Goal: Information Seeking & Learning: Learn about a topic

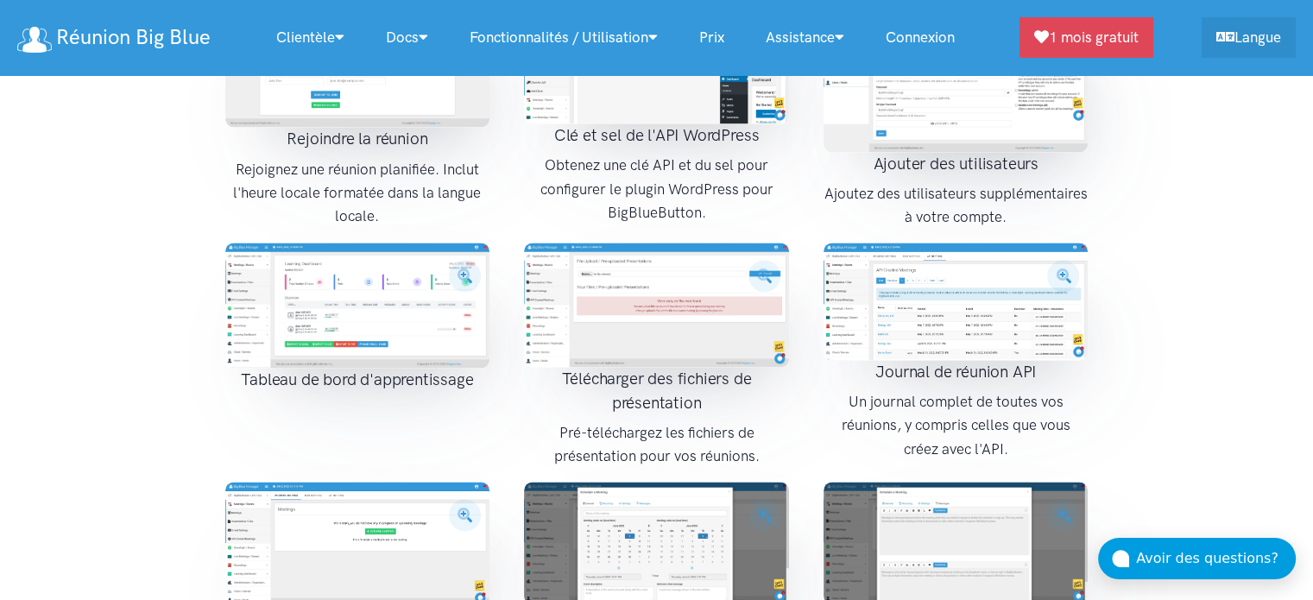
scroll to position [1196, 0]
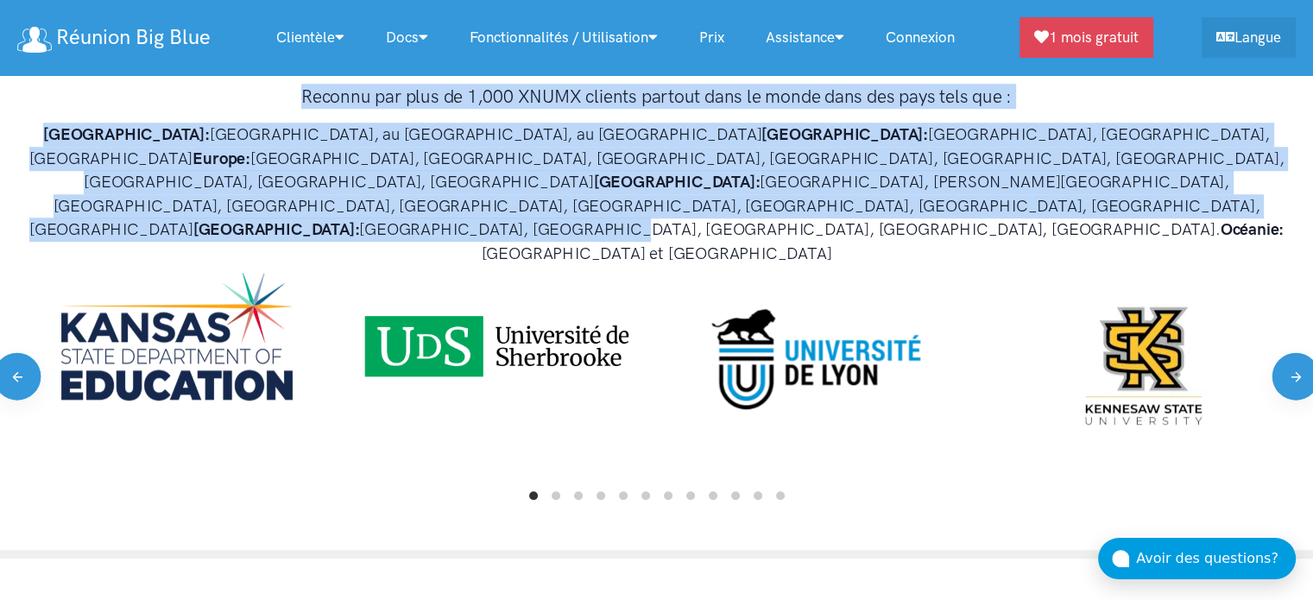
drag, startPoint x: 1306, startPoint y: 68, endPoint x: 1325, endPoint y: 154, distance: 87.6
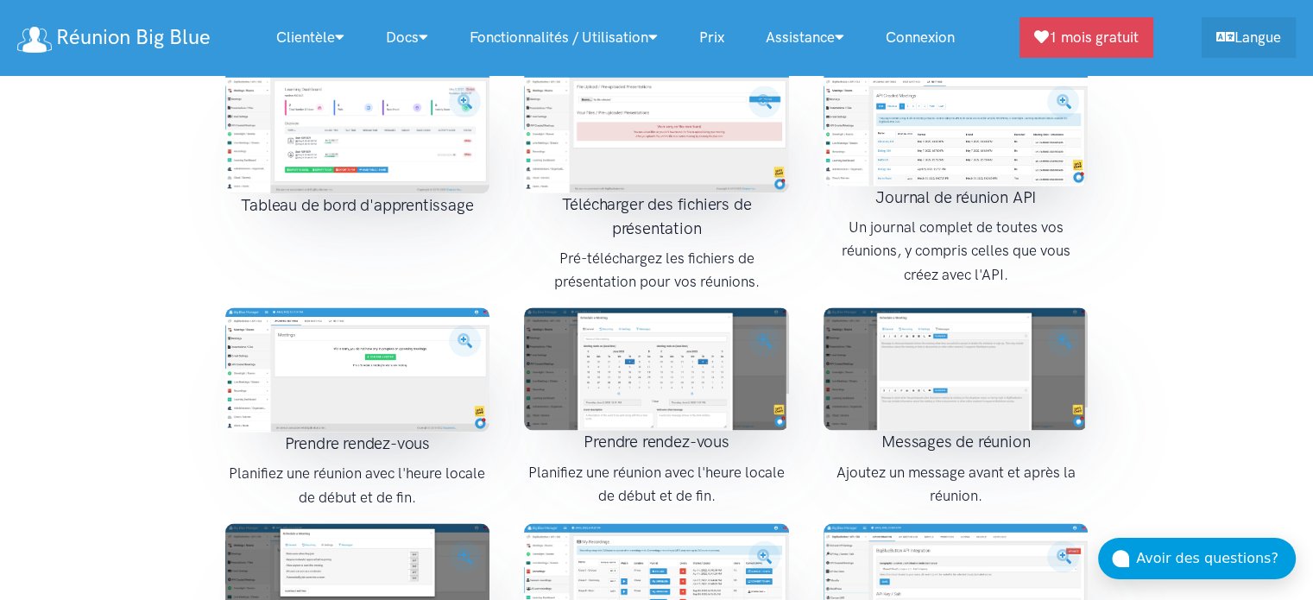
scroll to position [2595, 0]
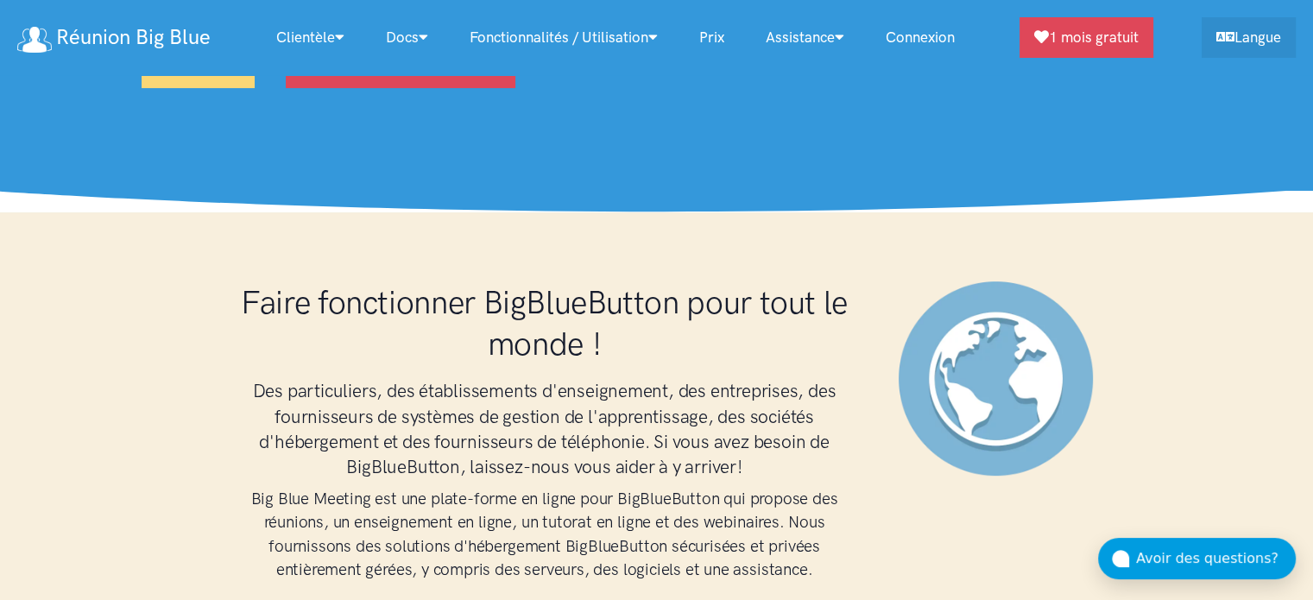
scroll to position [570, 0]
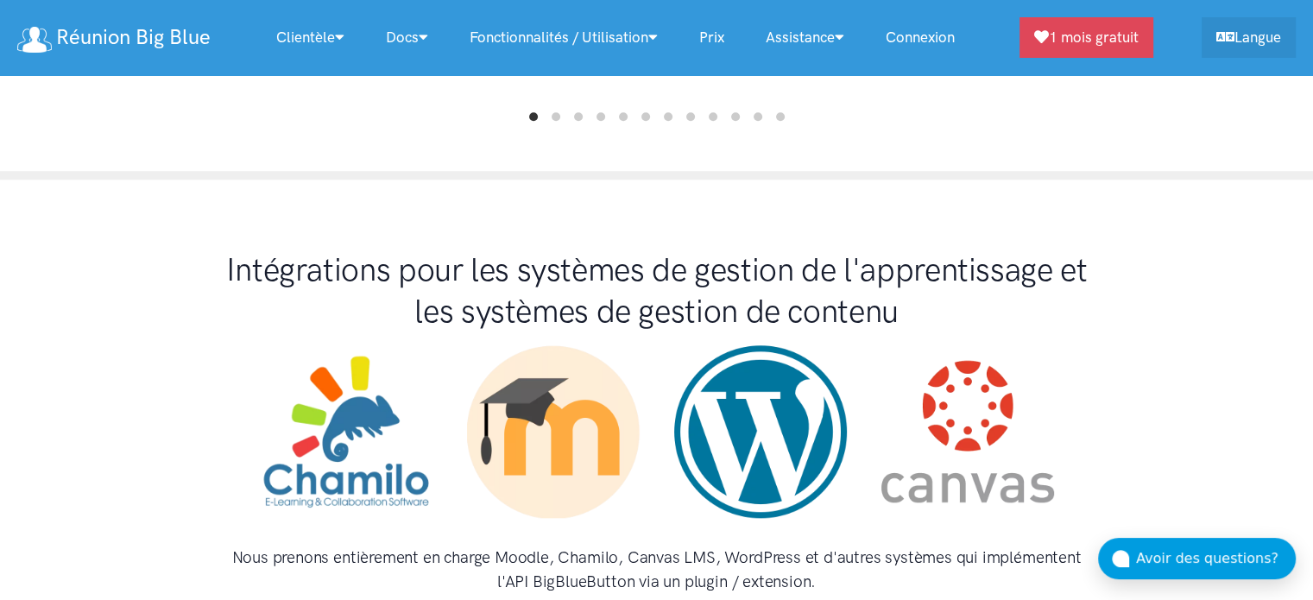
scroll to position [2100, 0]
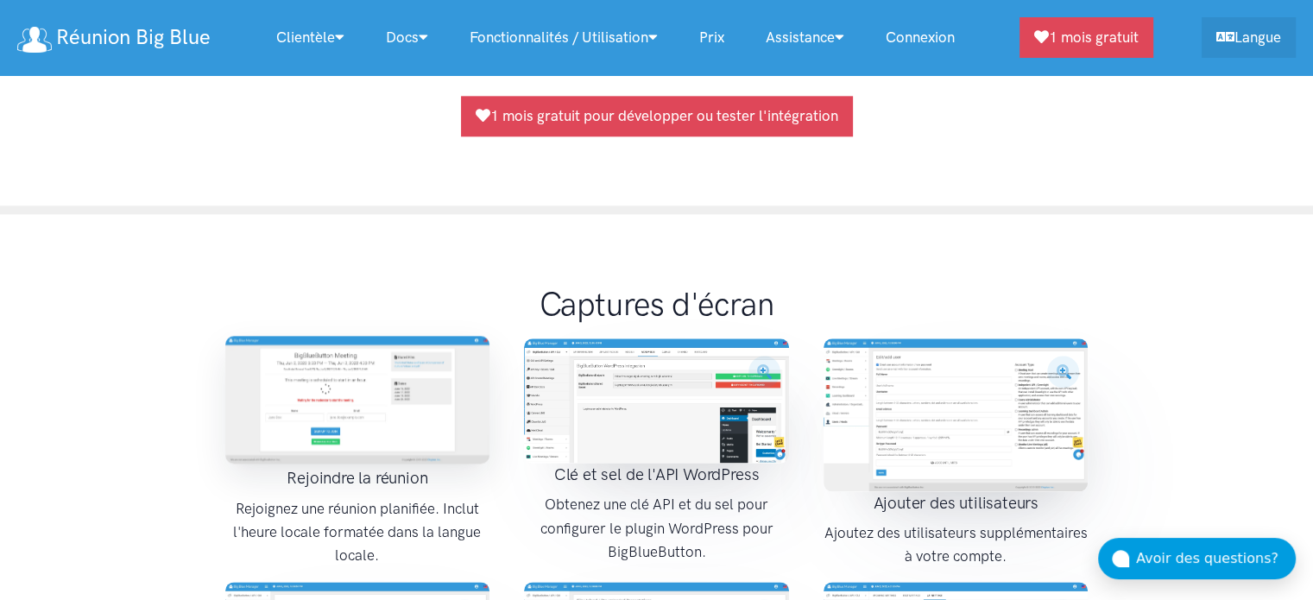
click at [373, 336] on img at bounding box center [357, 400] width 265 height 128
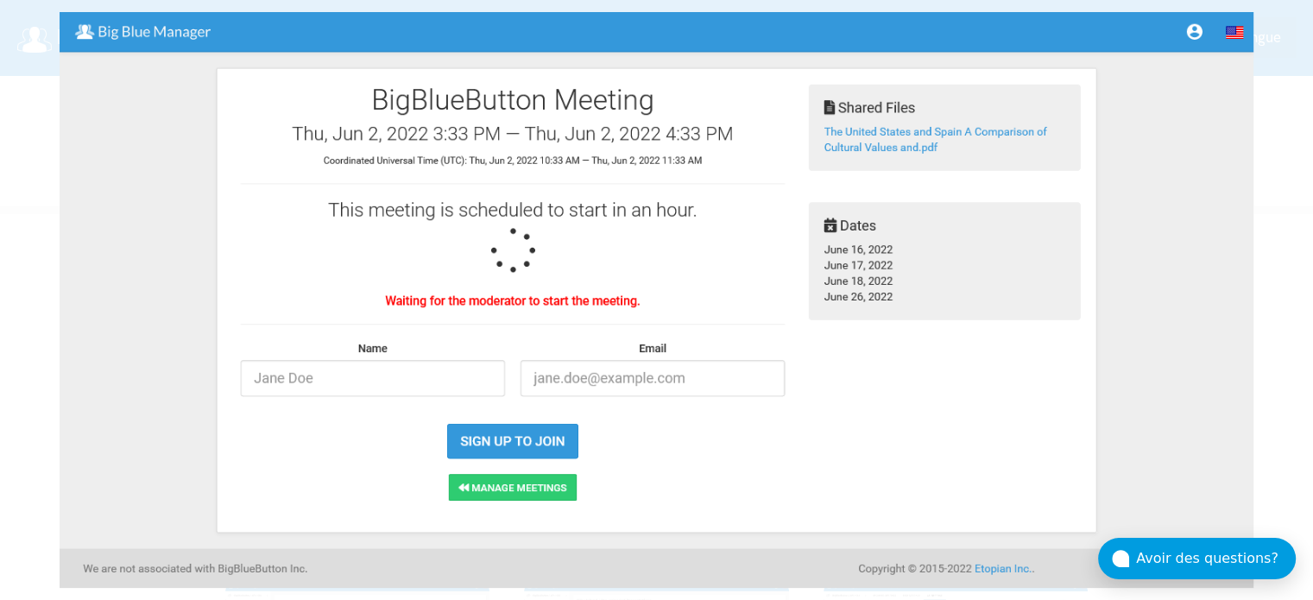
click at [1260, 28] on div at bounding box center [656, 300] width 1313 height 600
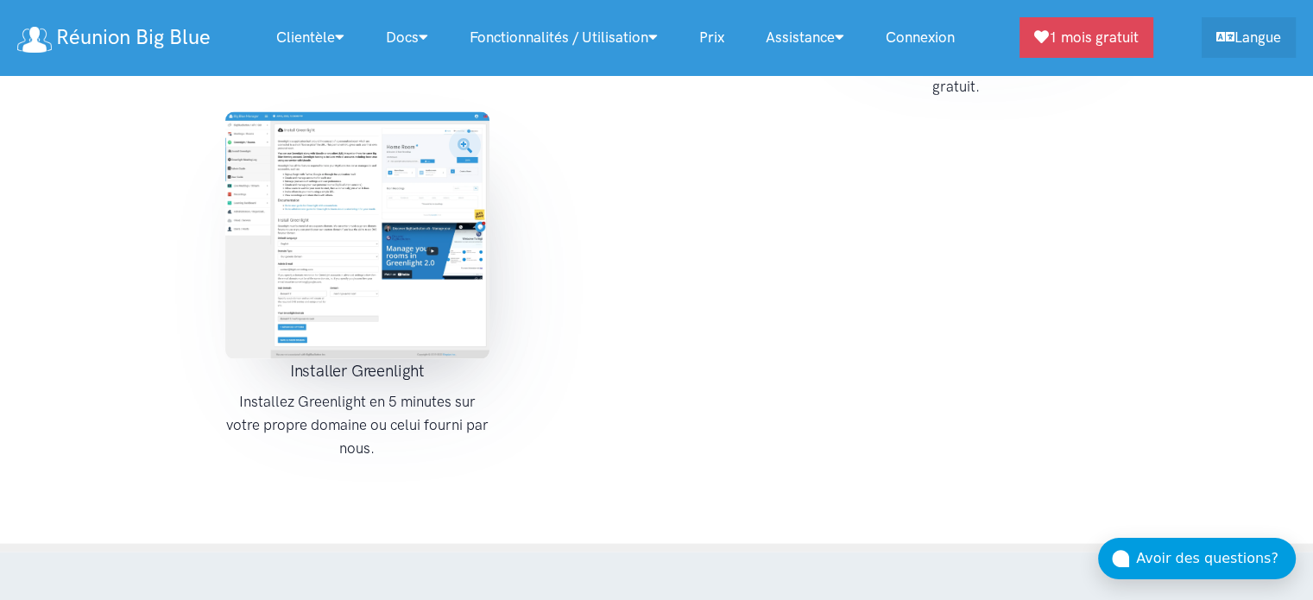
scroll to position [3122, 0]
